Goal: Check status: Check status

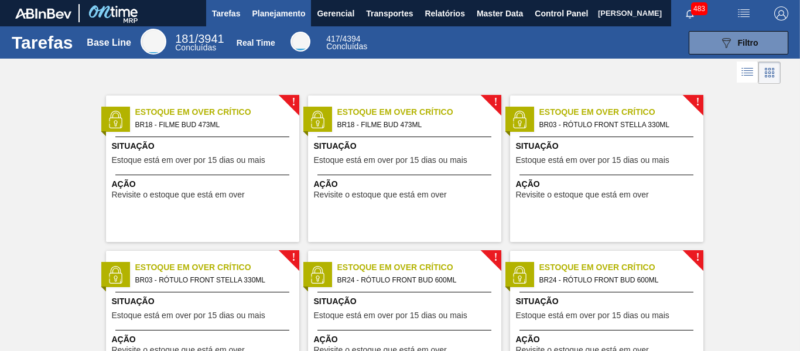
click at [276, 15] on span "Planejamento" at bounding box center [278, 13] width 53 height 14
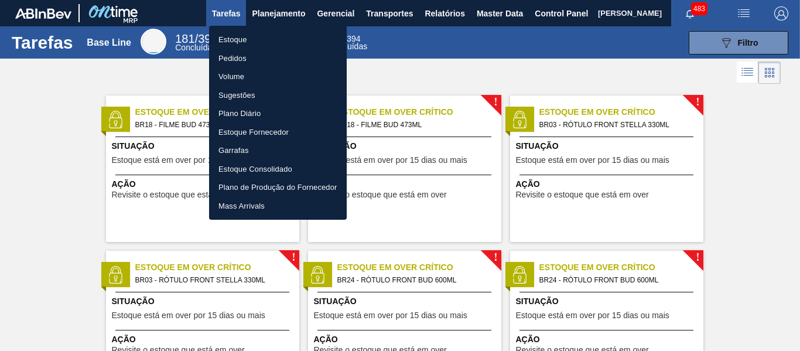
click at [272, 57] on li "Pedidos" at bounding box center [278, 58] width 138 height 19
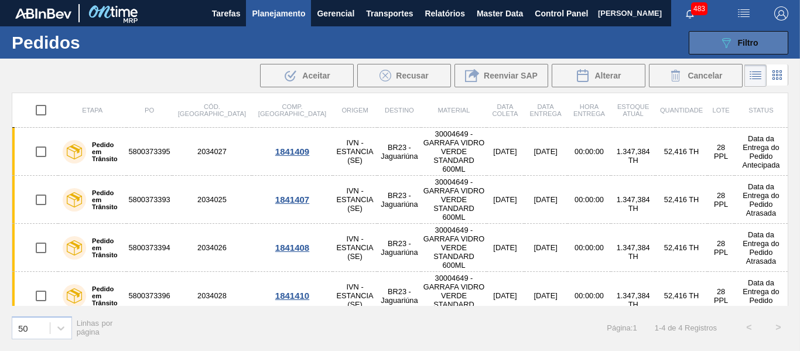
click at [707, 41] on button "089F7B8B-B2A5-4AFE-B5C0-19BA573D28AC Filtro" at bounding box center [739, 42] width 100 height 23
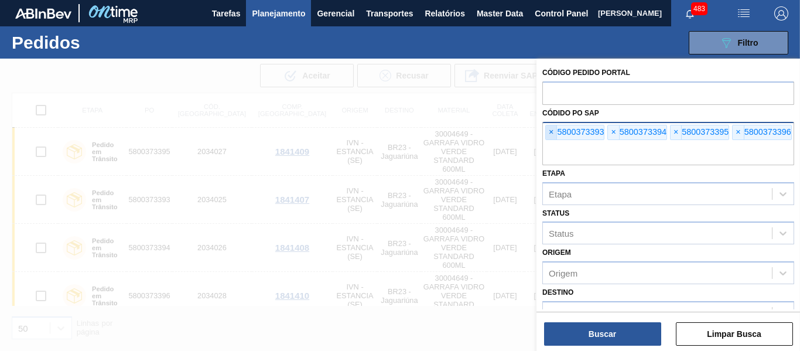
click at [552, 129] on span "×" at bounding box center [551, 132] width 11 height 14
click at [551, 129] on span "×" at bounding box center [551, 132] width 11 height 14
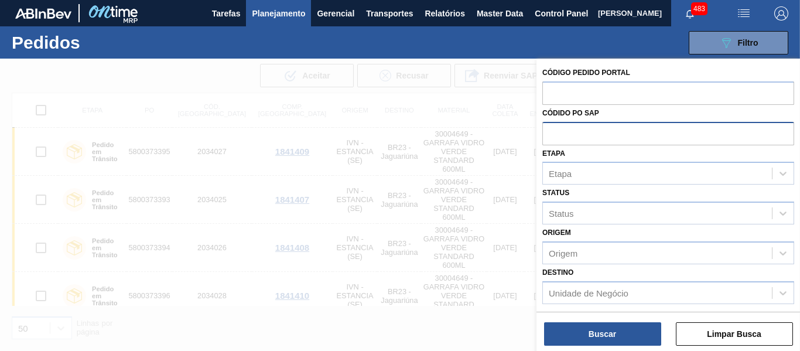
paste input "text"
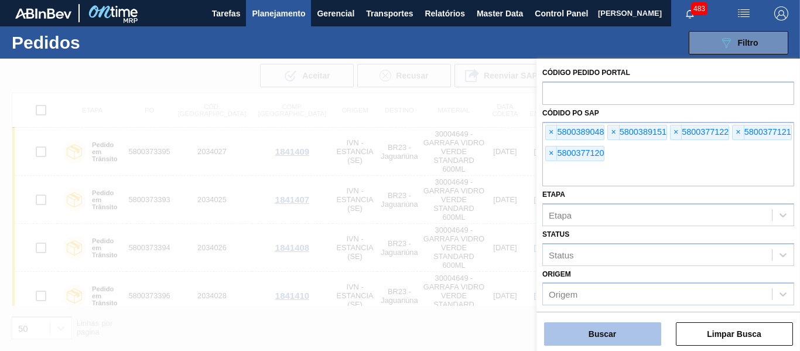
click at [635, 327] on button "Buscar" at bounding box center [602, 333] width 117 height 23
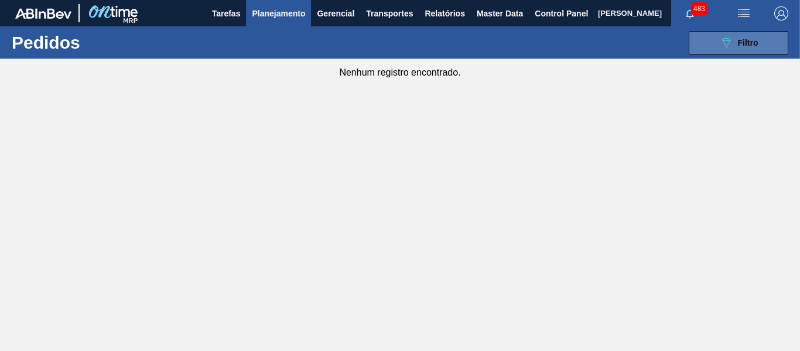
click at [716, 42] on button "089F7B8B-B2A5-4AFE-B5C0-19BA573D28AC Filtro" at bounding box center [739, 42] width 100 height 23
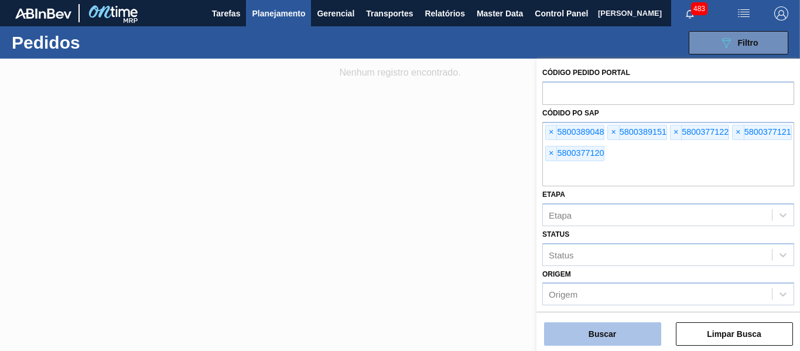
click at [613, 339] on button "Buscar" at bounding box center [602, 333] width 117 height 23
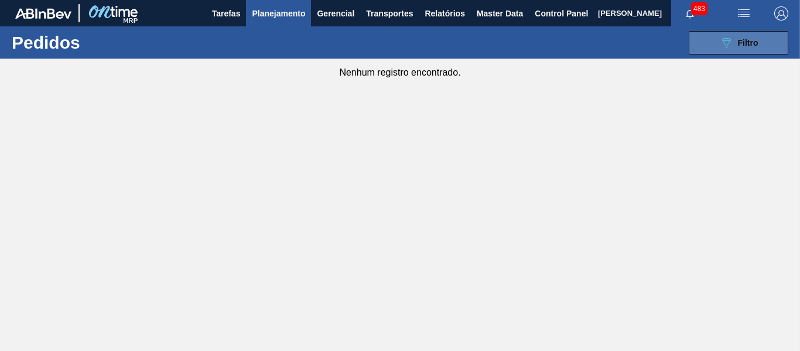
click at [714, 38] on button "089F7B8B-B2A5-4AFE-B5C0-19BA573D28AC Filtro" at bounding box center [739, 42] width 100 height 23
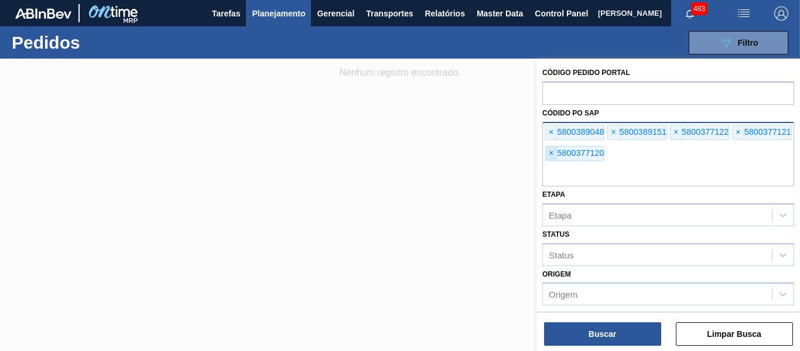
click at [549, 158] on span "×" at bounding box center [551, 153] width 11 height 14
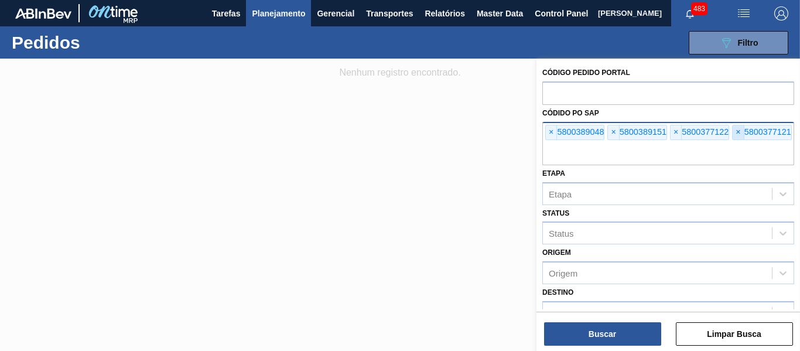
click at [737, 129] on span "×" at bounding box center [738, 132] width 11 height 14
click at [679, 133] on span "×" at bounding box center [676, 132] width 11 height 14
click at [614, 135] on span "×" at bounding box center [613, 132] width 11 height 14
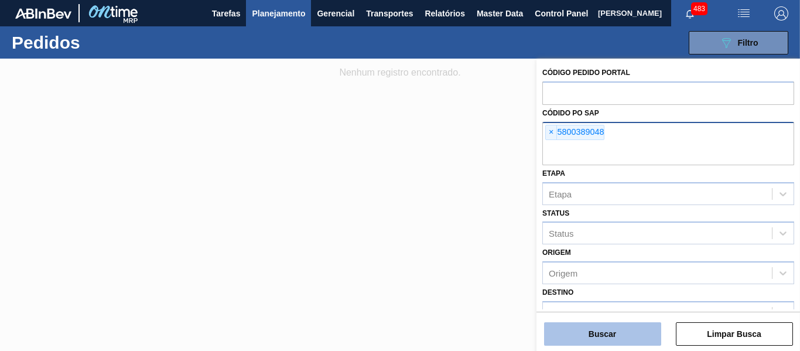
click at [591, 337] on button "Buscar" at bounding box center [602, 333] width 117 height 23
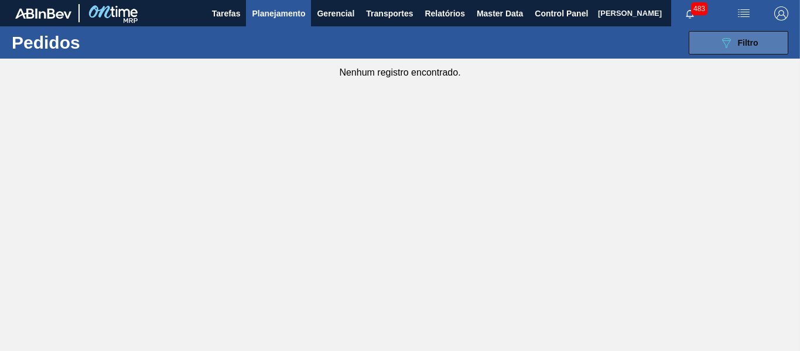
click at [708, 42] on button "089F7B8B-B2A5-4AFE-B5C0-19BA573D28AC Filtro" at bounding box center [739, 42] width 100 height 23
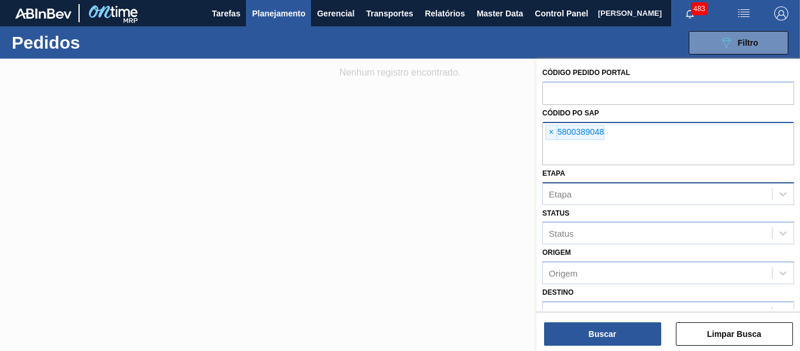
click at [638, 194] on div "Etapa" at bounding box center [657, 193] width 229 height 17
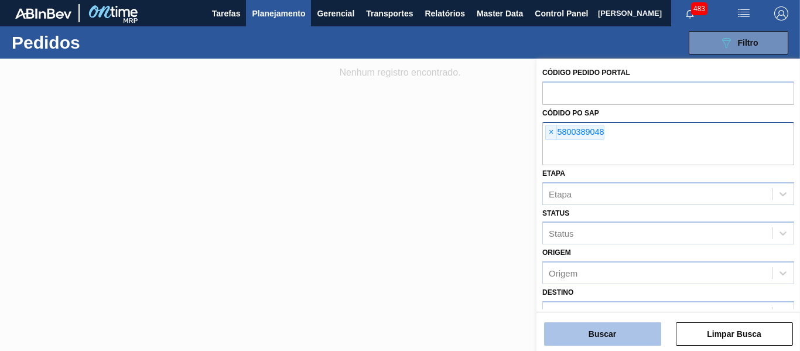
click at [607, 325] on button "Buscar" at bounding box center [602, 333] width 117 height 23
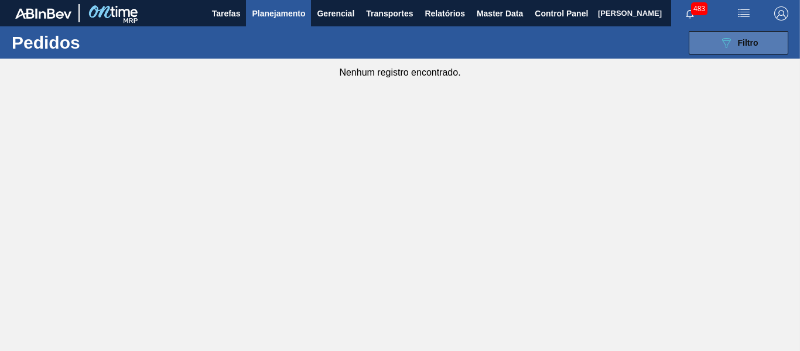
click at [719, 34] on button "089F7B8B-B2A5-4AFE-B5C0-19BA573D28AC Filtro" at bounding box center [739, 42] width 100 height 23
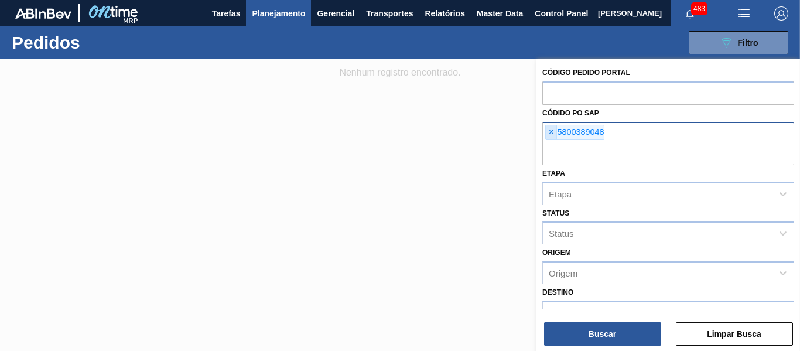
click at [554, 134] on span "×" at bounding box center [551, 132] width 11 height 14
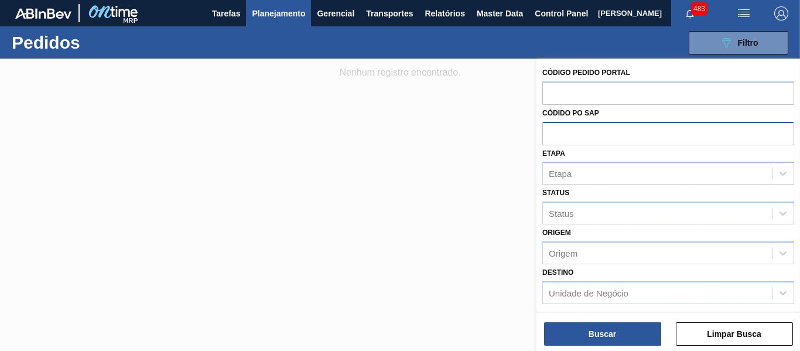
paste input "text"
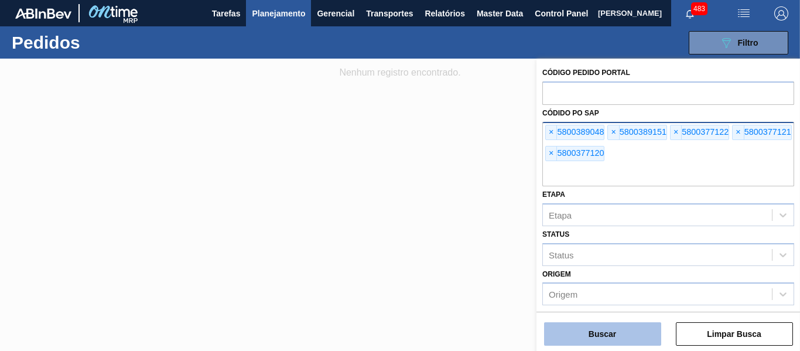
click at [620, 339] on button "Buscar" at bounding box center [602, 333] width 117 height 23
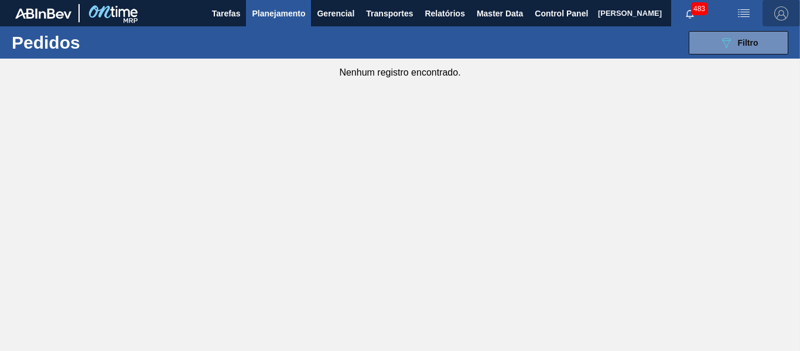
click at [783, 16] on img "button" at bounding box center [781, 13] width 14 height 14
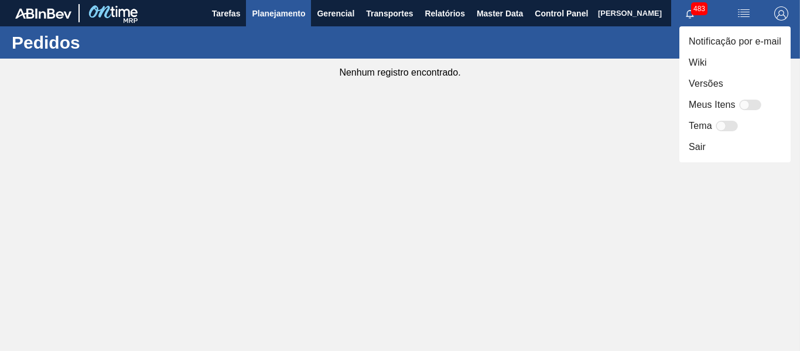
click at [624, 89] on div at bounding box center [400, 175] width 800 height 351
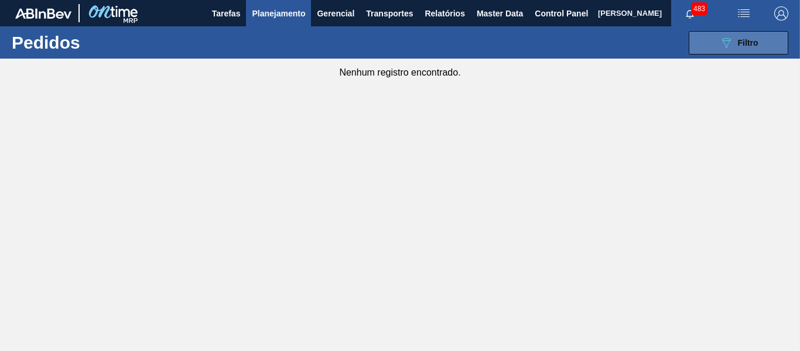
click at [713, 47] on button "089F7B8B-B2A5-4AFE-B5C0-19BA573D28AC Filtro" at bounding box center [739, 42] width 100 height 23
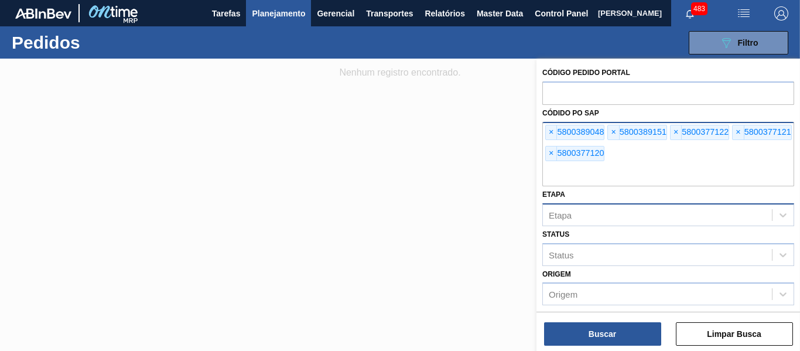
click at [589, 212] on div "Etapa" at bounding box center [657, 214] width 229 height 17
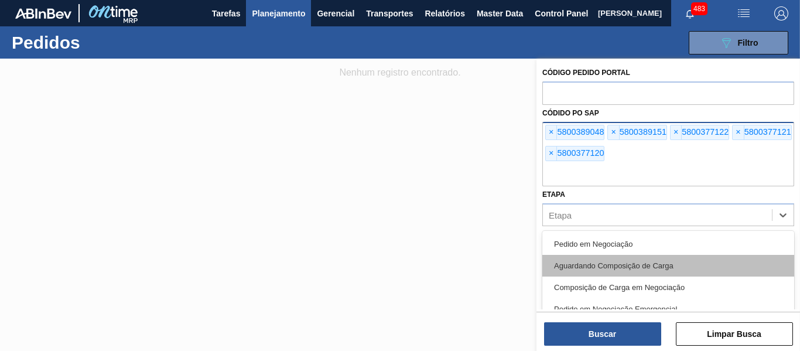
scroll to position [59, 0]
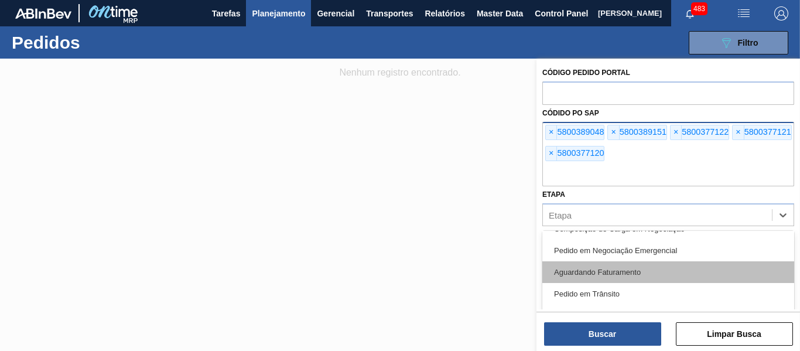
click at [666, 267] on div "Aguardando Faturamento" at bounding box center [668, 272] width 252 height 22
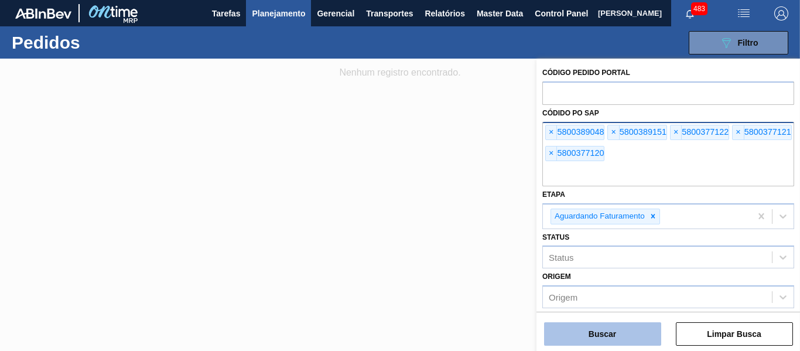
click at [631, 338] on button "Buscar" at bounding box center [602, 333] width 117 height 23
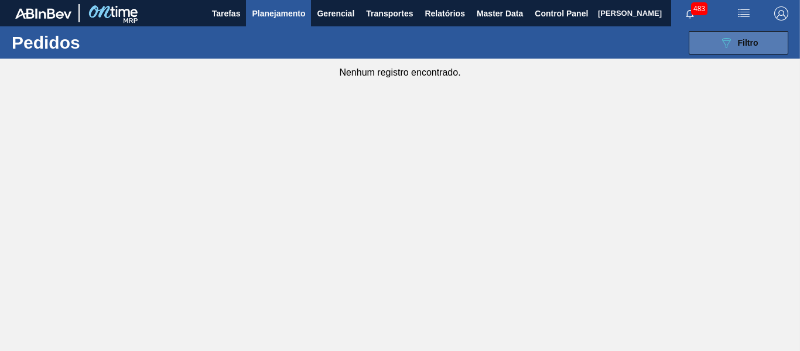
click at [731, 41] on icon "089F7B8B-B2A5-4AFE-B5C0-19BA573D28AC" at bounding box center [726, 43] width 14 height 14
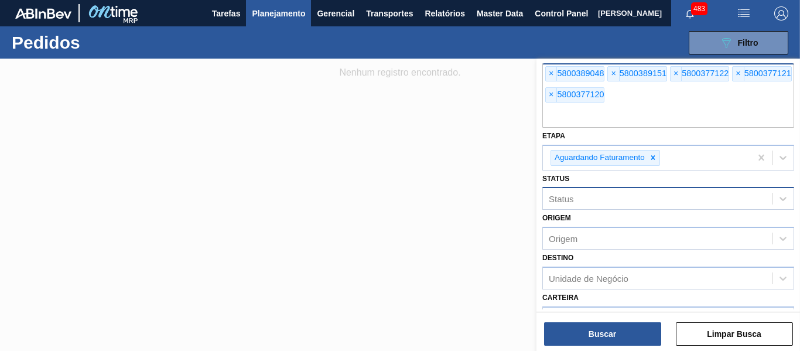
click at [610, 202] on div "Status" at bounding box center [657, 198] width 229 height 17
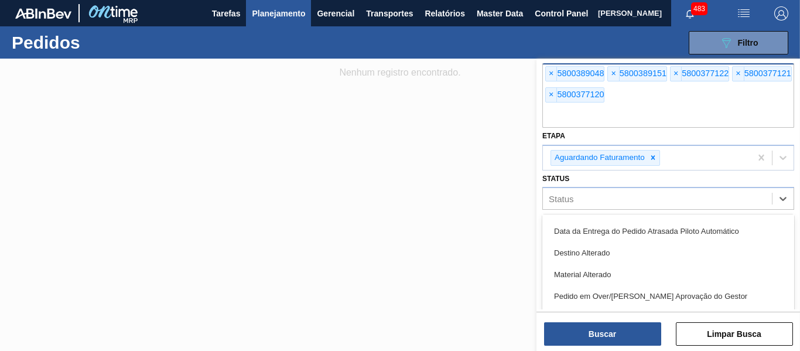
scroll to position [761, 0]
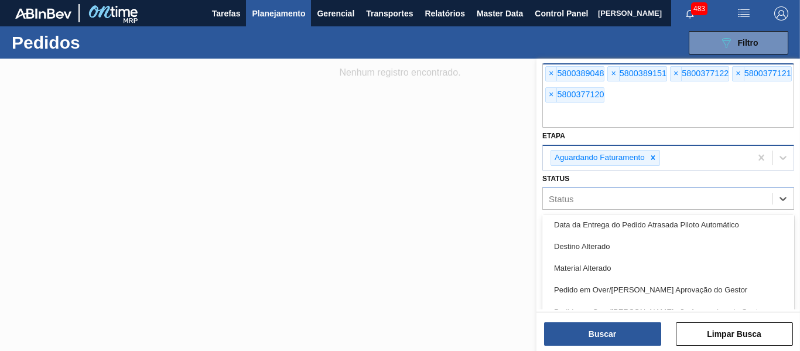
click at [656, 157] on icon at bounding box center [653, 157] width 8 height 8
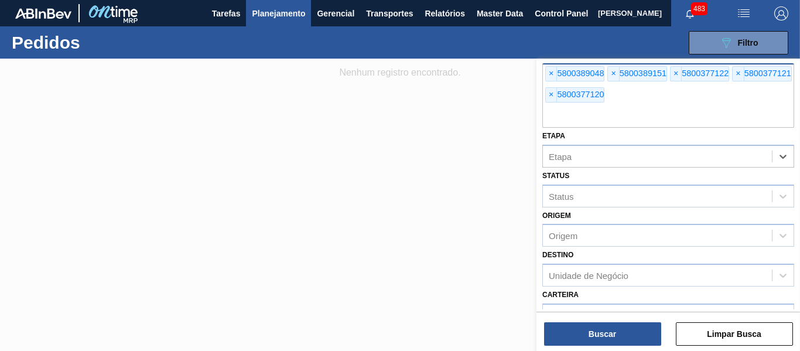
click at [492, 209] on div at bounding box center [400, 234] width 800 height 351
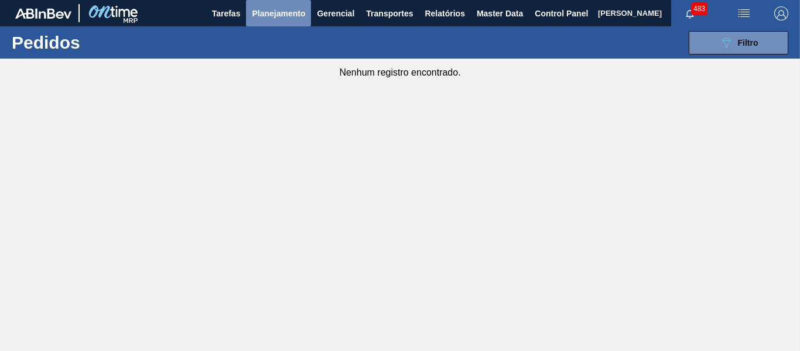
click at [298, 14] on span "Planejamento" at bounding box center [278, 13] width 53 height 14
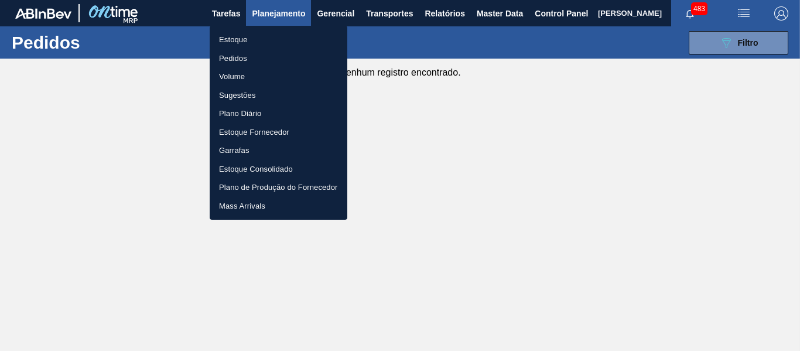
click at [511, 74] on div at bounding box center [400, 175] width 800 height 351
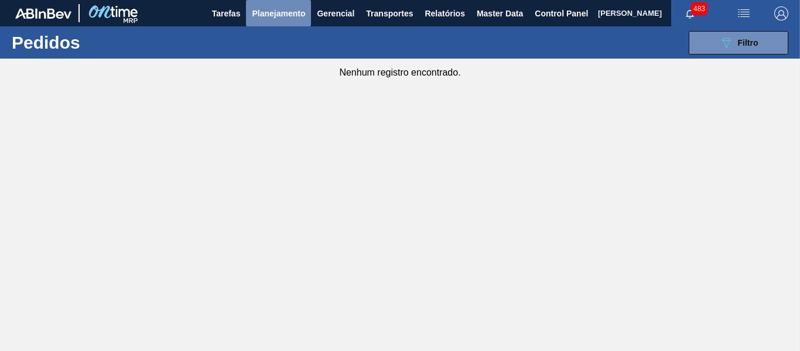
click at [289, 18] on span "Planejamento" at bounding box center [278, 13] width 53 height 14
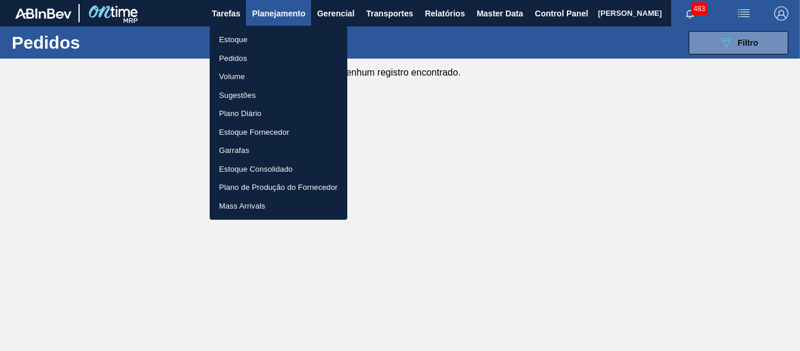
click at [467, 37] on div at bounding box center [400, 175] width 800 height 351
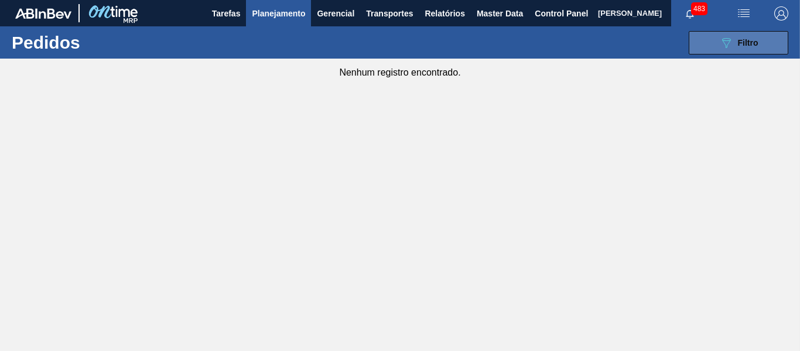
click at [778, 40] on button "089F7B8B-B2A5-4AFE-B5C0-19BA573D28AC Filtro" at bounding box center [739, 42] width 100 height 23
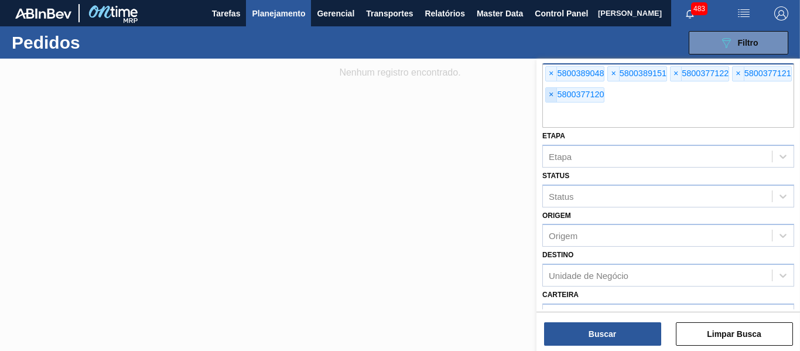
click at [551, 97] on span "×" at bounding box center [551, 95] width 11 height 14
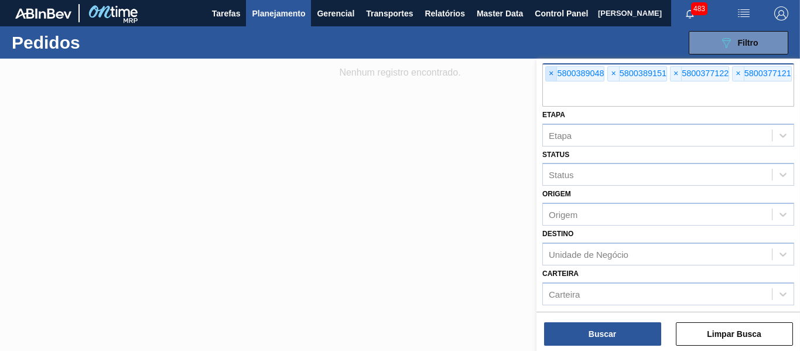
click at [553, 73] on span "×" at bounding box center [551, 74] width 11 height 14
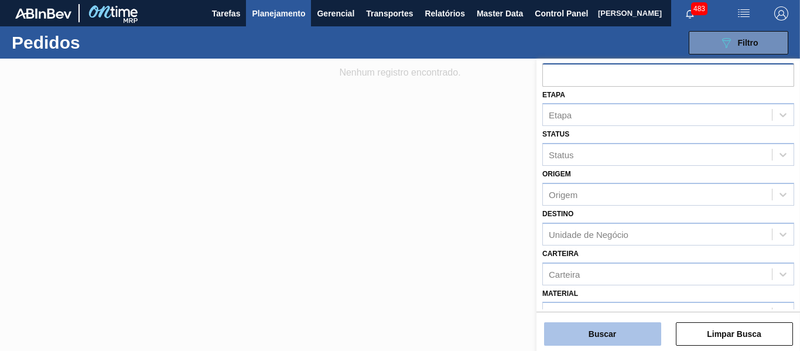
click at [609, 334] on button "Buscar" at bounding box center [602, 333] width 117 height 23
